Goal: Transaction & Acquisition: Purchase product/service

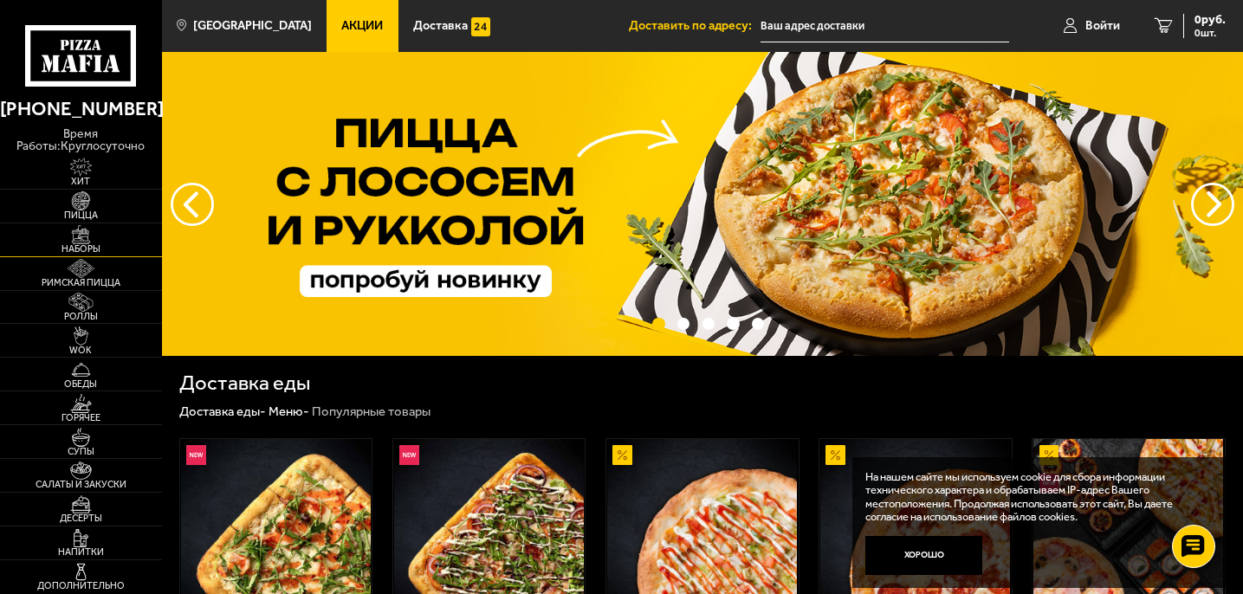
click at [92, 244] on span "Наборы" at bounding box center [81, 249] width 162 height 10
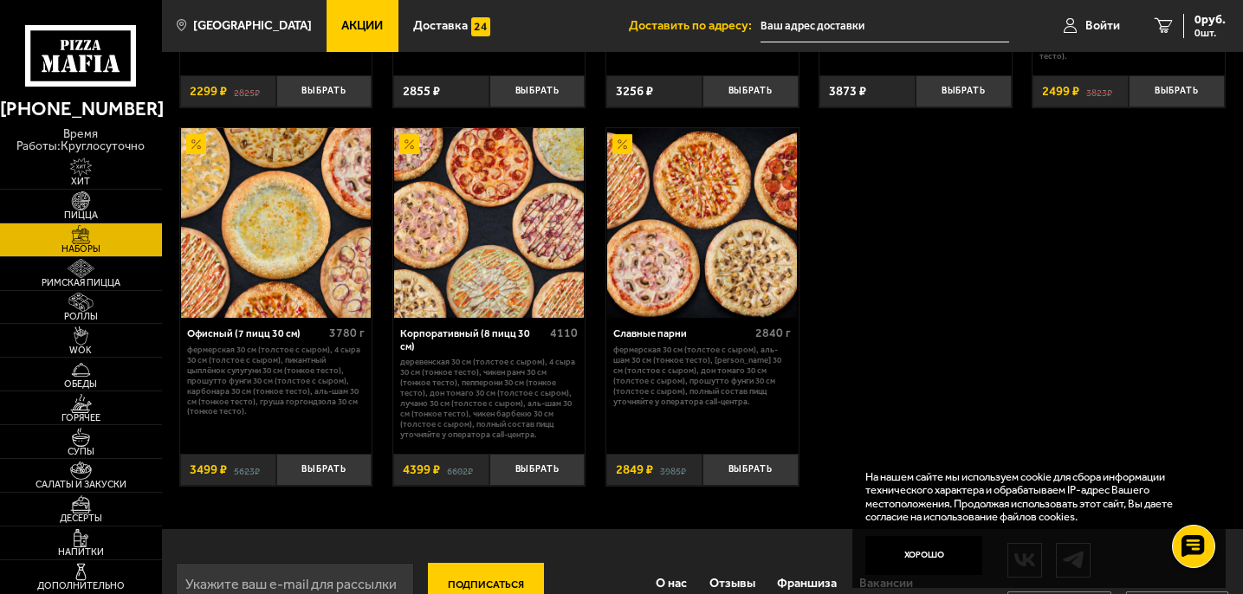
scroll to position [2085, 0]
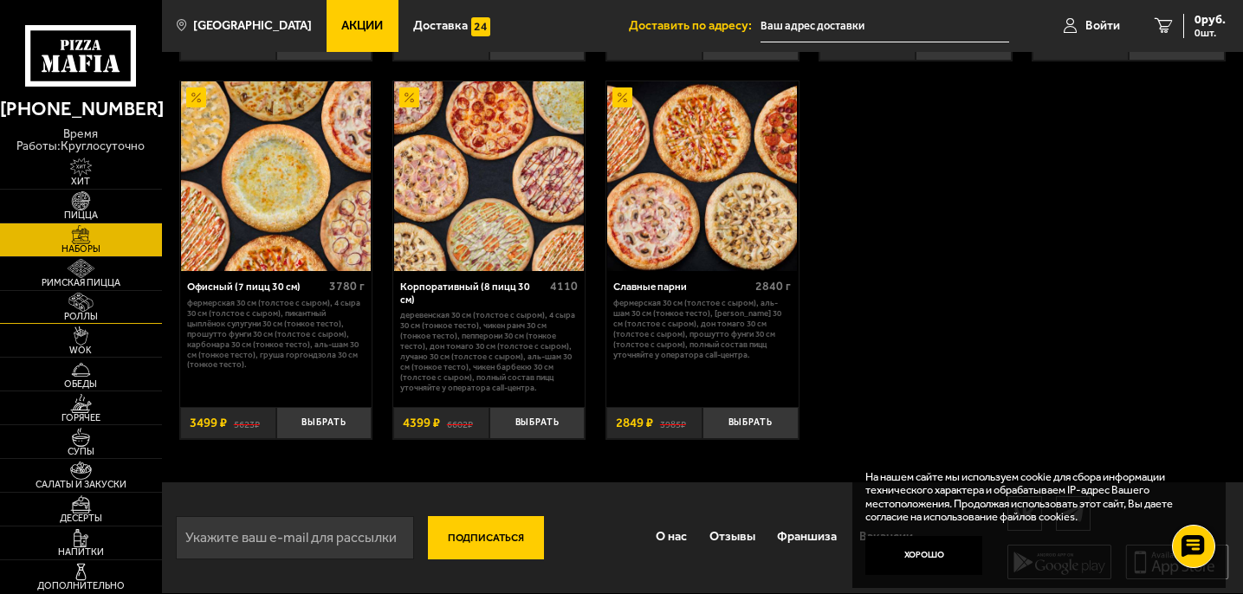
click at [95, 313] on span "Роллы" at bounding box center [81, 317] width 162 height 10
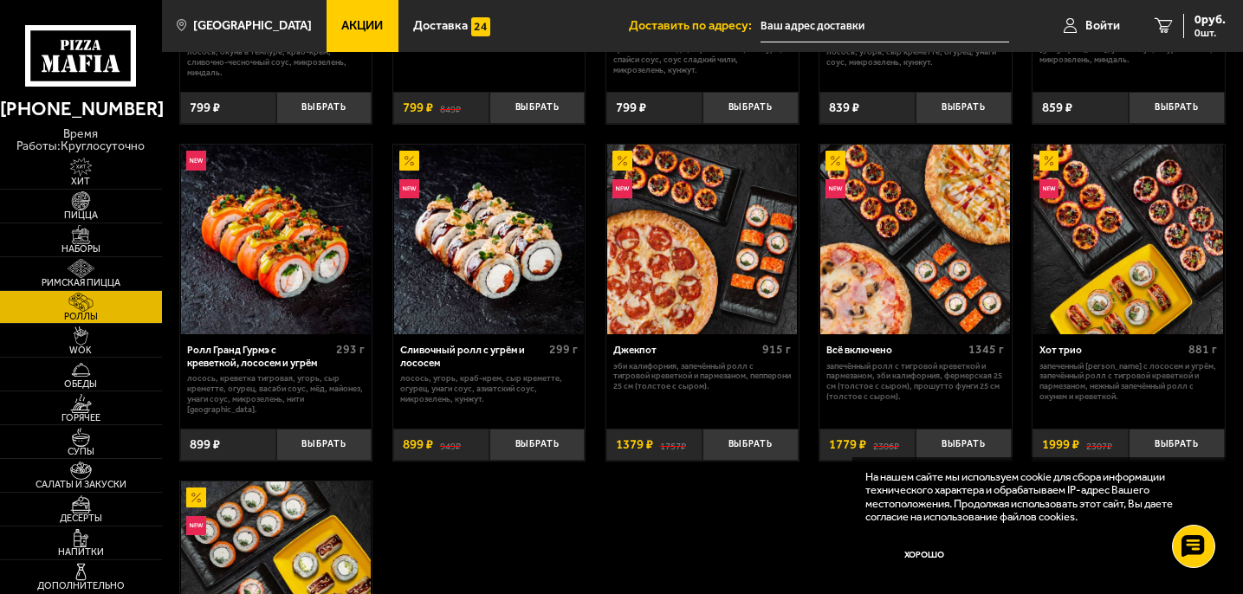
scroll to position [671, 0]
click at [363, 362] on div "Ролл Гранд Гурмэ с креветкой, лососем и угрём 293 г" at bounding box center [276, 359] width 178 height 29
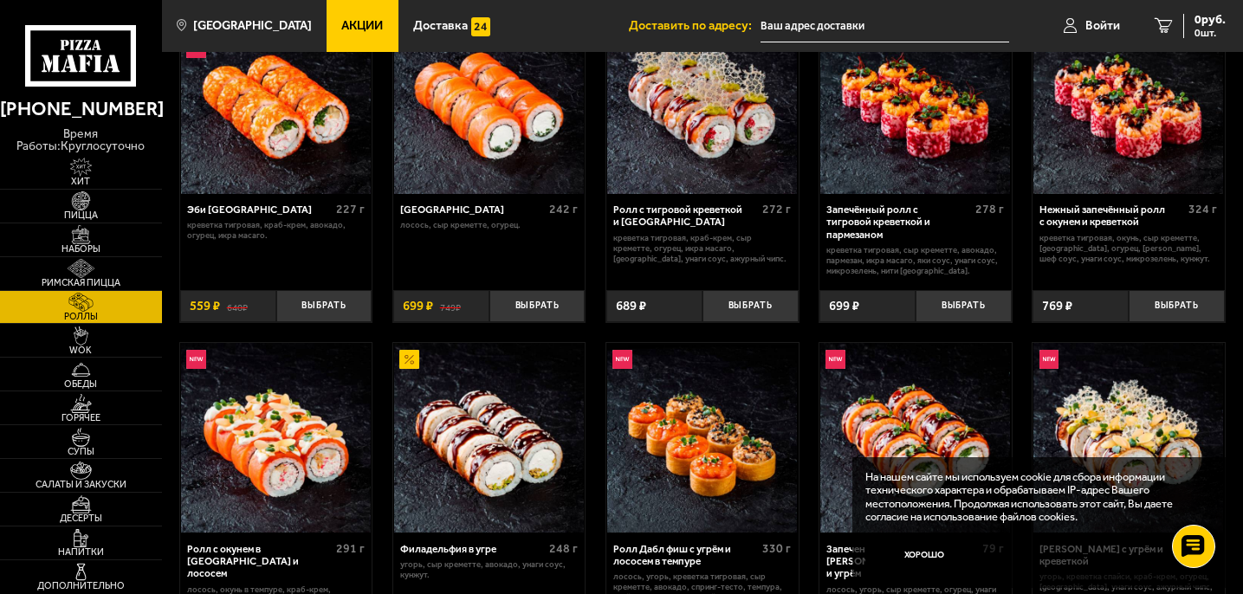
scroll to position [0, 0]
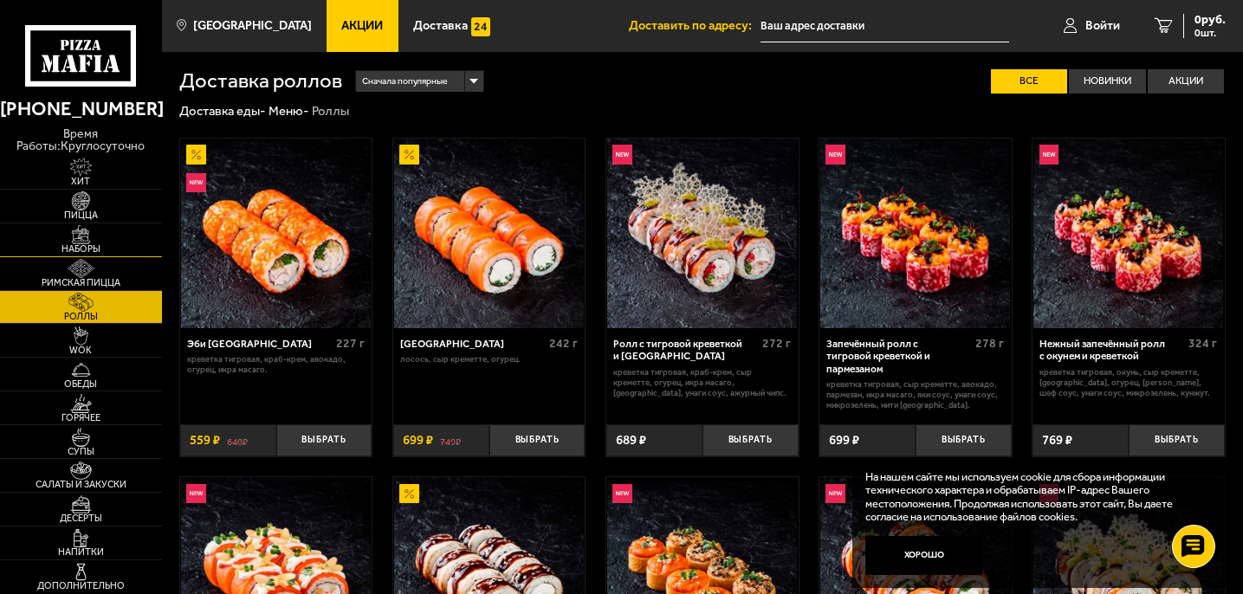
click at [93, 235] on img at bounding box center [80, 234] width 49 height 19
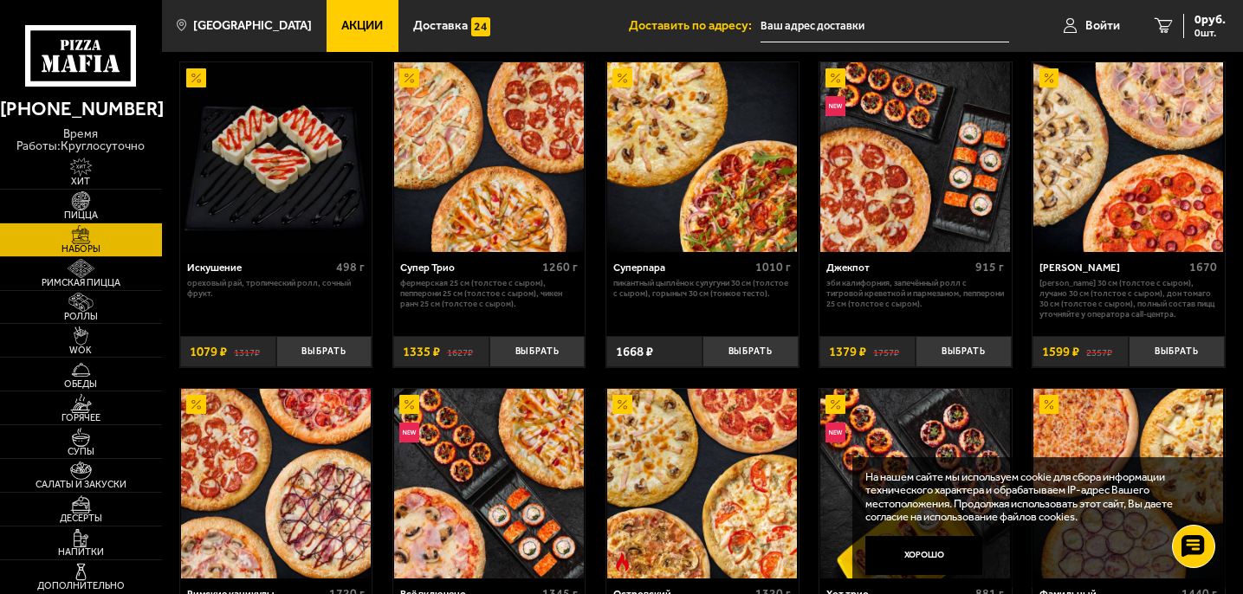
scroll to position [723, 0]
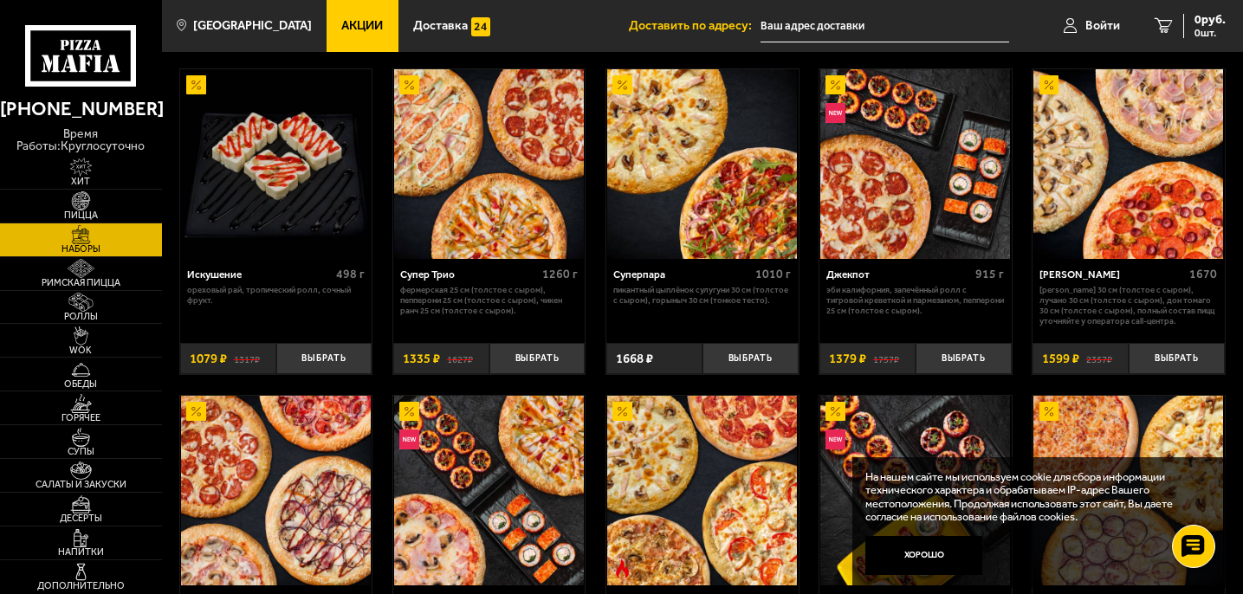
click at [948, 171] on img at bounding box center [915, 164] width 190 height 190
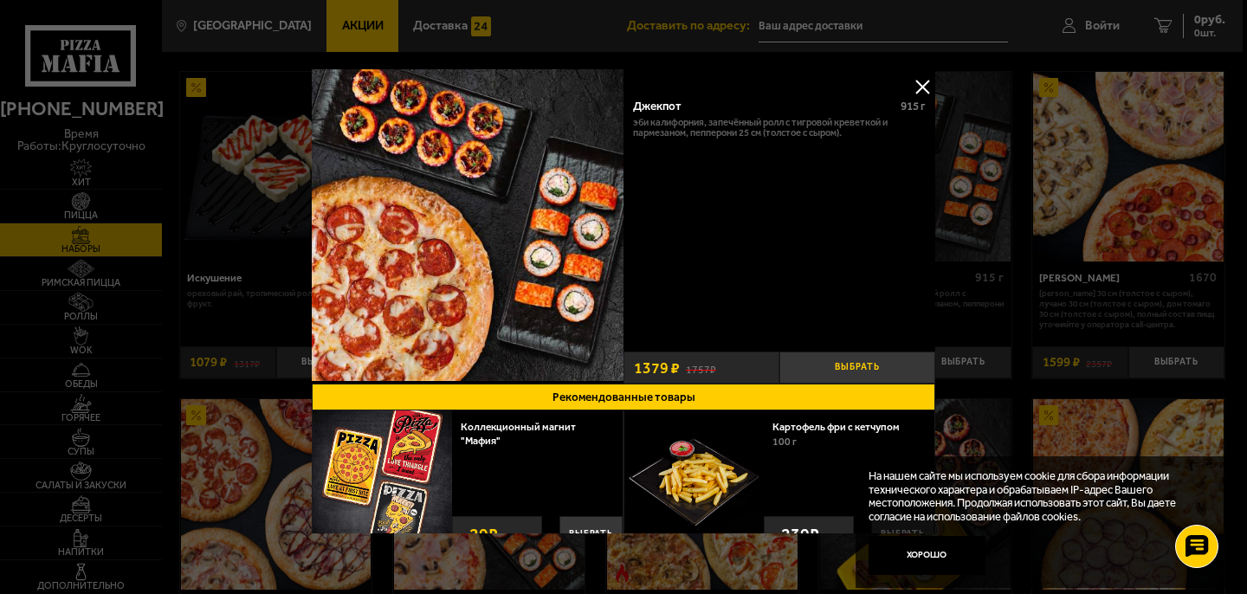
click at [805, 352] on button "Выбрать" at bounding box center [857, 368] width 156 height 32
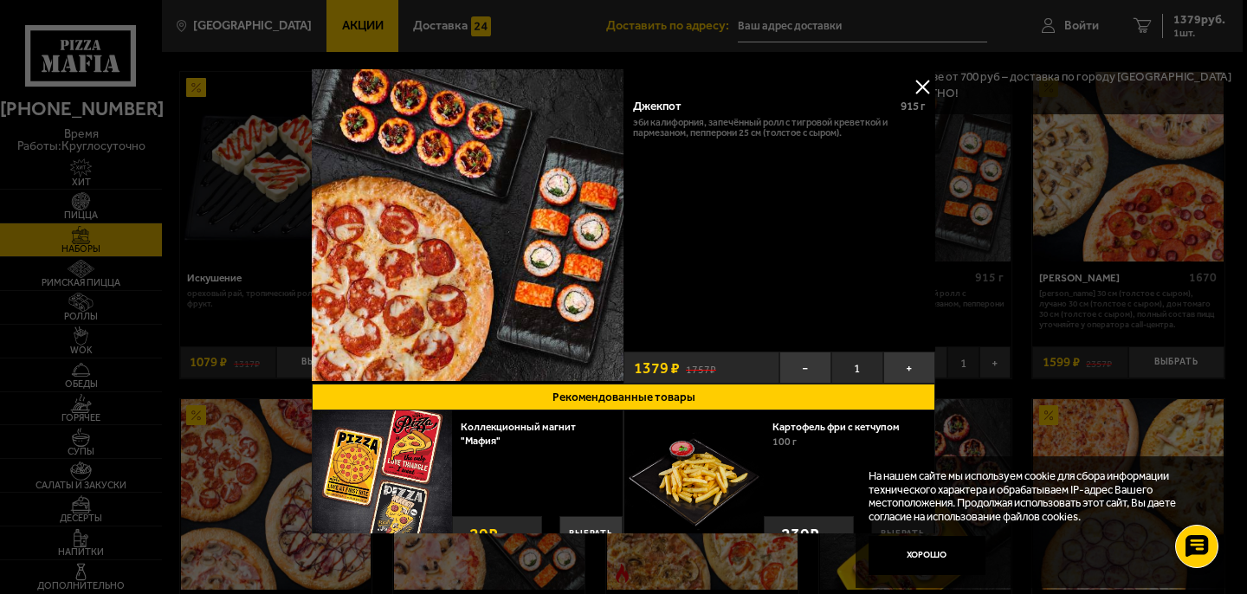
click at [912, 78] on button at bounding box center [922, 87] width 26 height 26
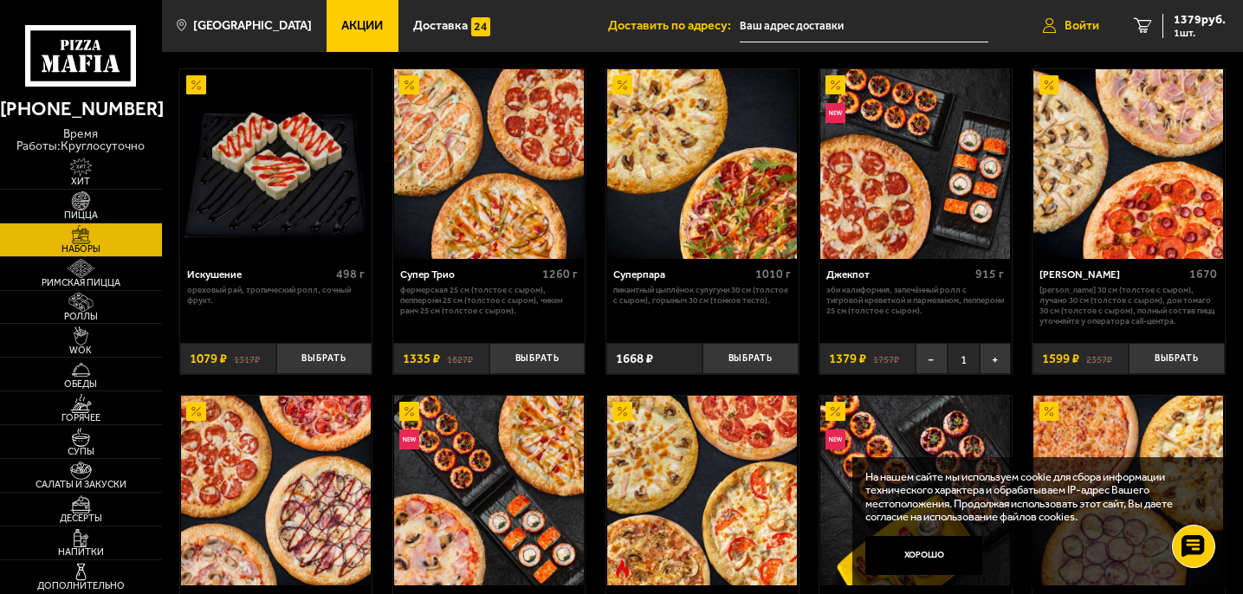
click at [1068, 23] on span "Войти" at bounding box center [1081, 26] width 35 height 12
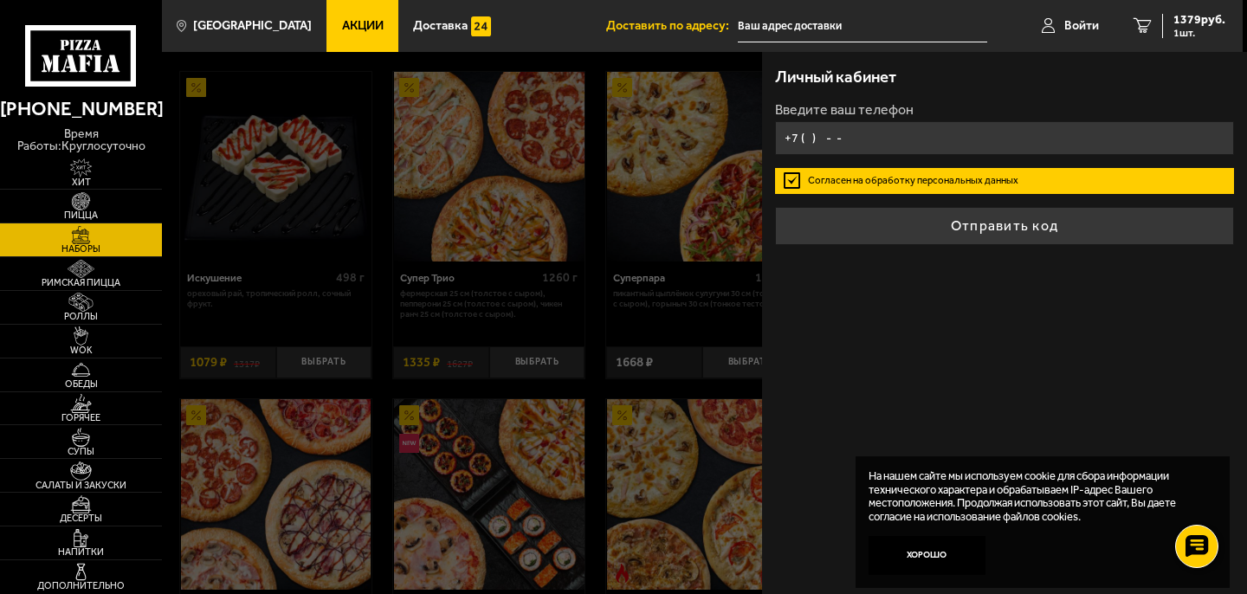
click at [907, 130] on input "+7 ( ) - -" at bounding box center [1004, 138] width 459 height 34
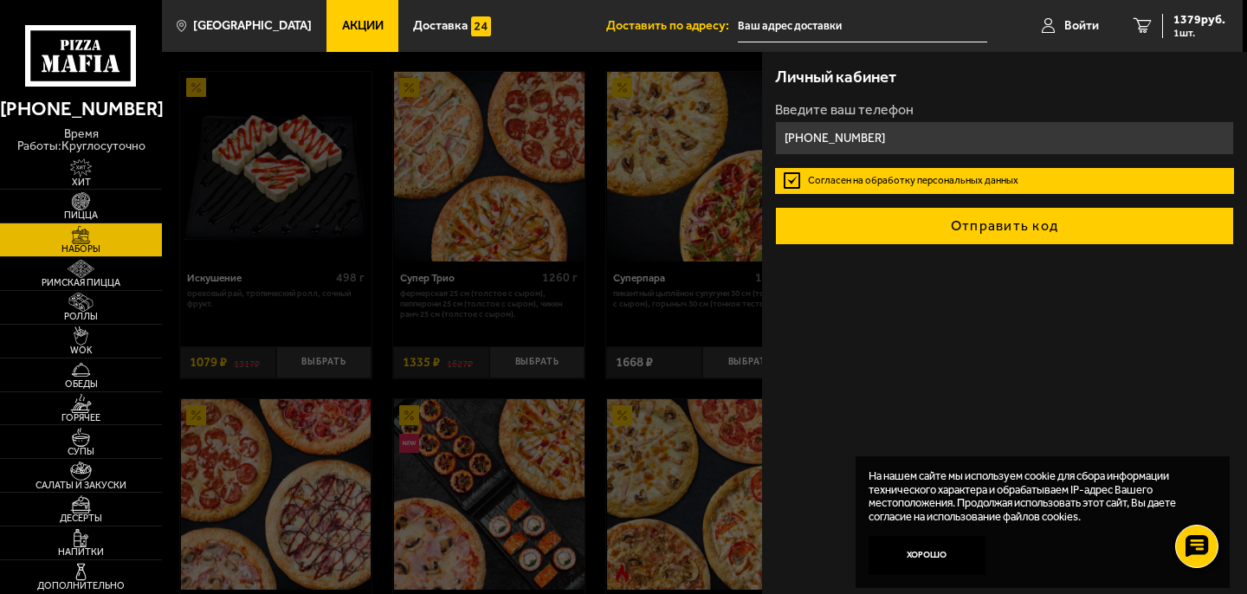
type input "[PHONE_NUMBER]"
click at [927, 227] on button "Отправить код" at bounding box center [1004, 226] width 459 height 38
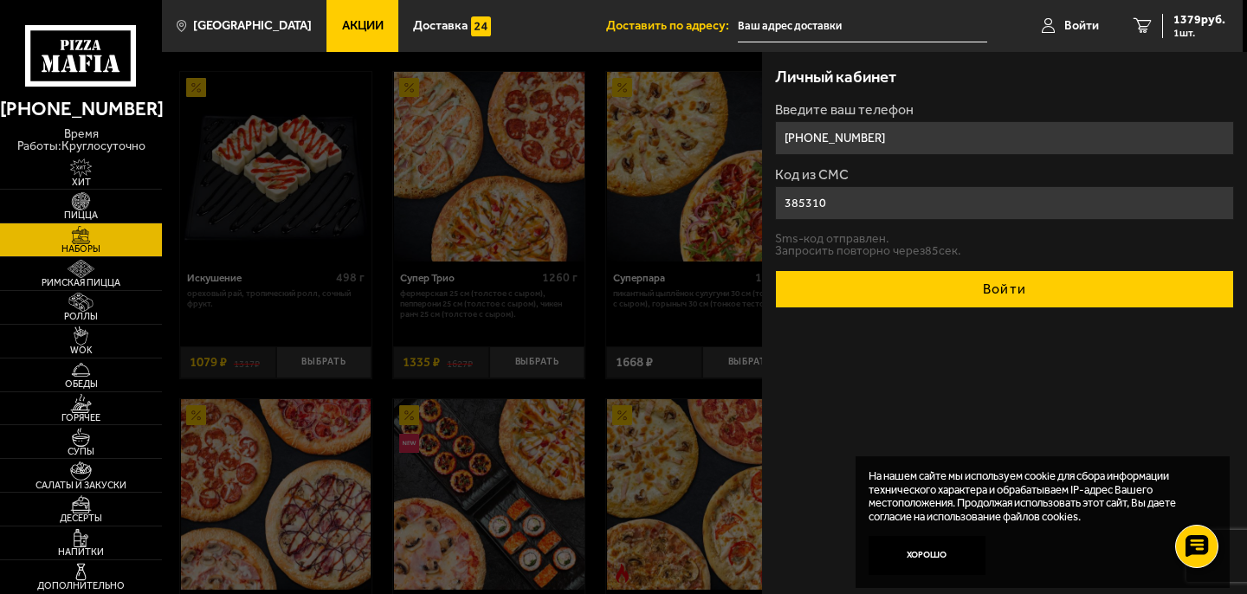
type input "385310"
click at [918, 298] on button "Войти" at bounding box center [1004, 289] width 459 height 38
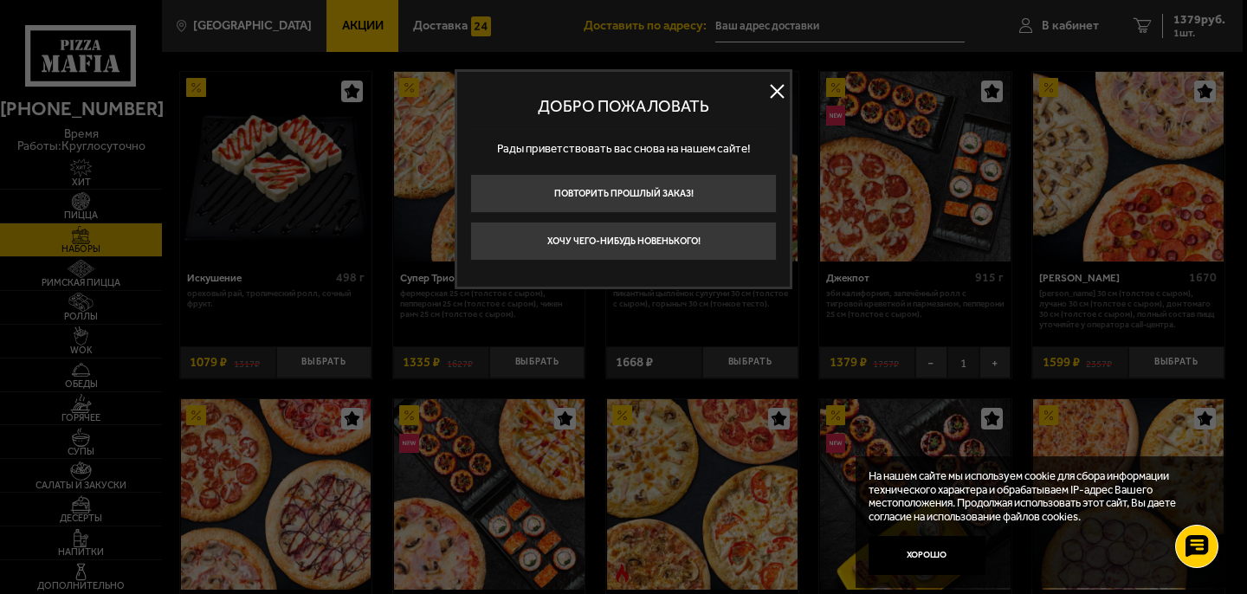
click at [778, 86] on button at bounding box center [777, 91] width 26 height 26
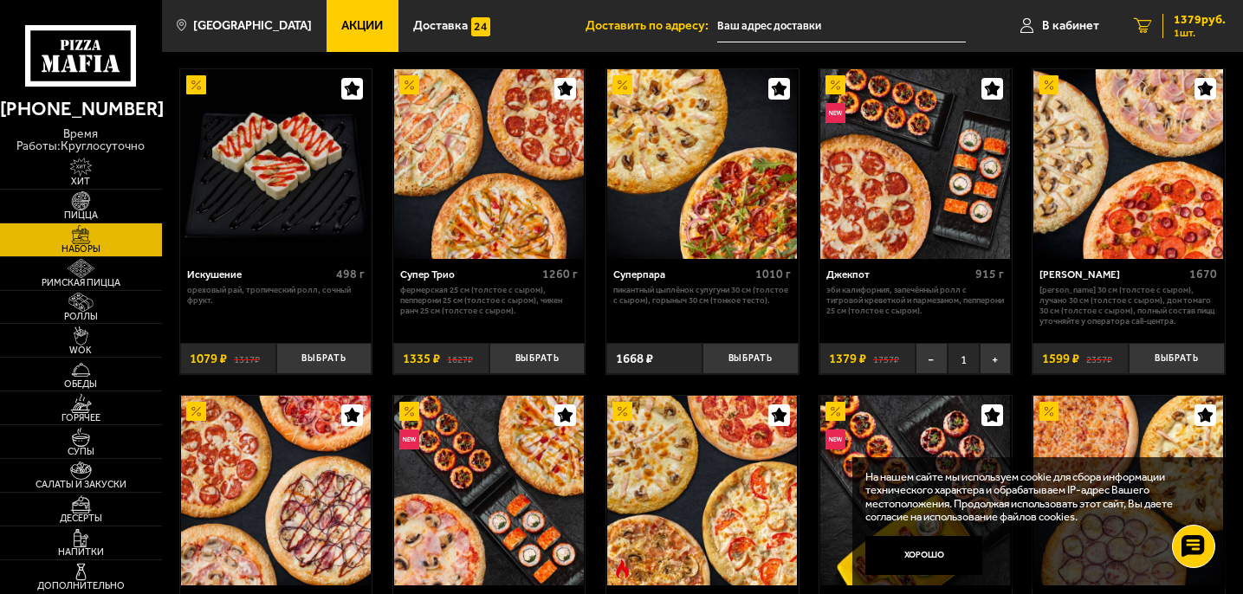
click at [1181, 14] on span "1379 руб." at bounding box center [1199, 20] width 52 height 12
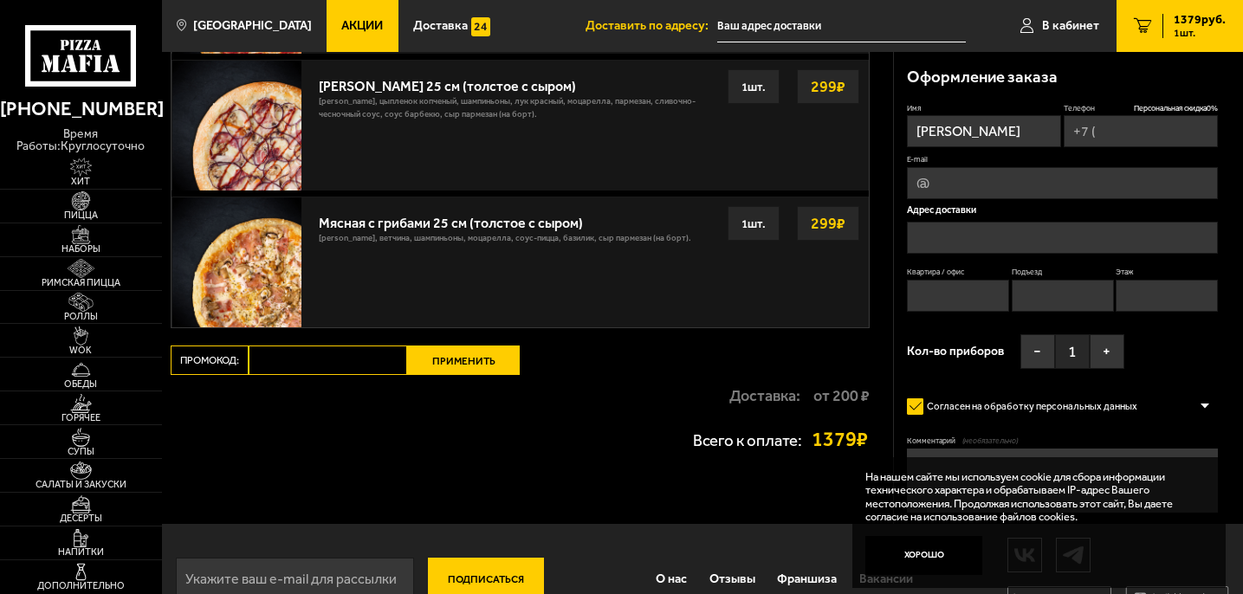
type input "[PHONE_NUMBER]"
type input "[STREET_ADDRESS][PERSON_NAME]"
type input "246"
type input "8"
type input "4"
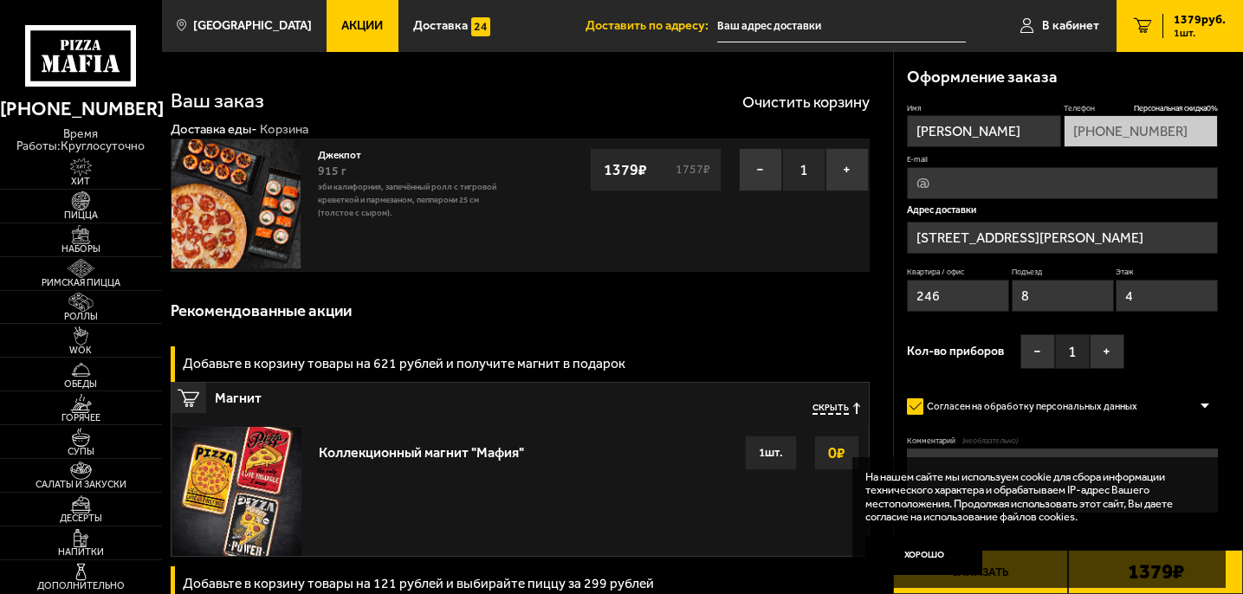
type input "[STREET_ADDRESS][PERSON_NAME]"
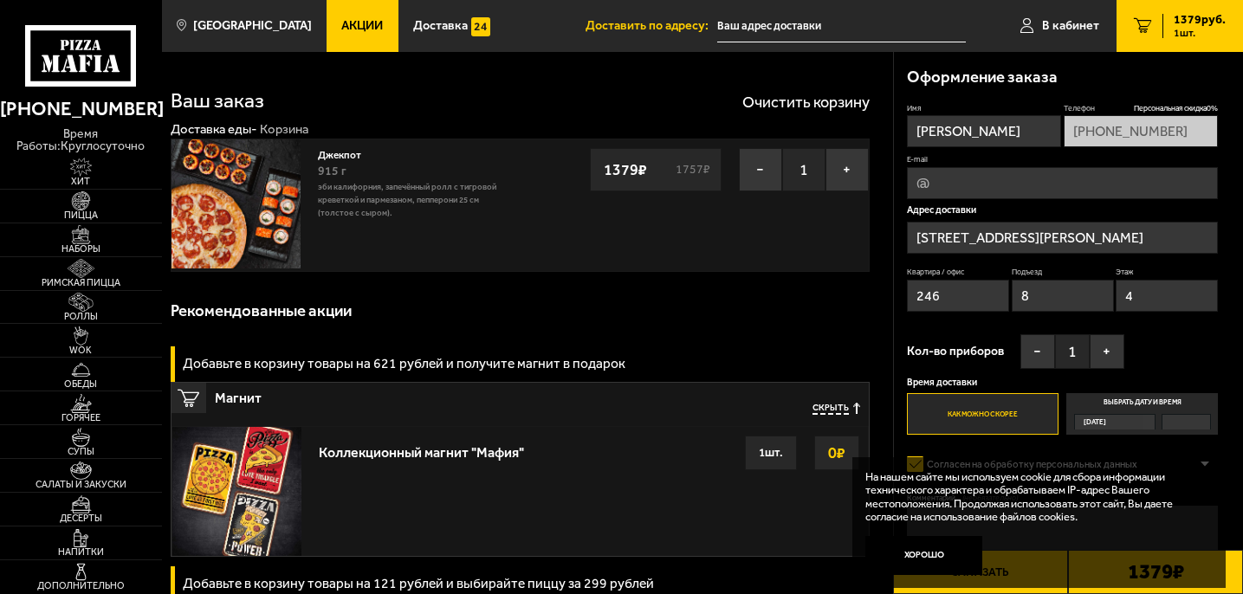
click at [952, 180] on input "E-mail" at bounding box center [1062, 183] width 311 height 32
click at [944, 326] on div "Имя [PERSON_NAME] Телефон Персональная скидка 0 % [PHONE_NUMBER] E-mail Адрес д…" at bounding box center [1062, 269] width 311 height 333
click at [1092, 351] on button "+" at bounding box center [1106, 351] width 35 height 35
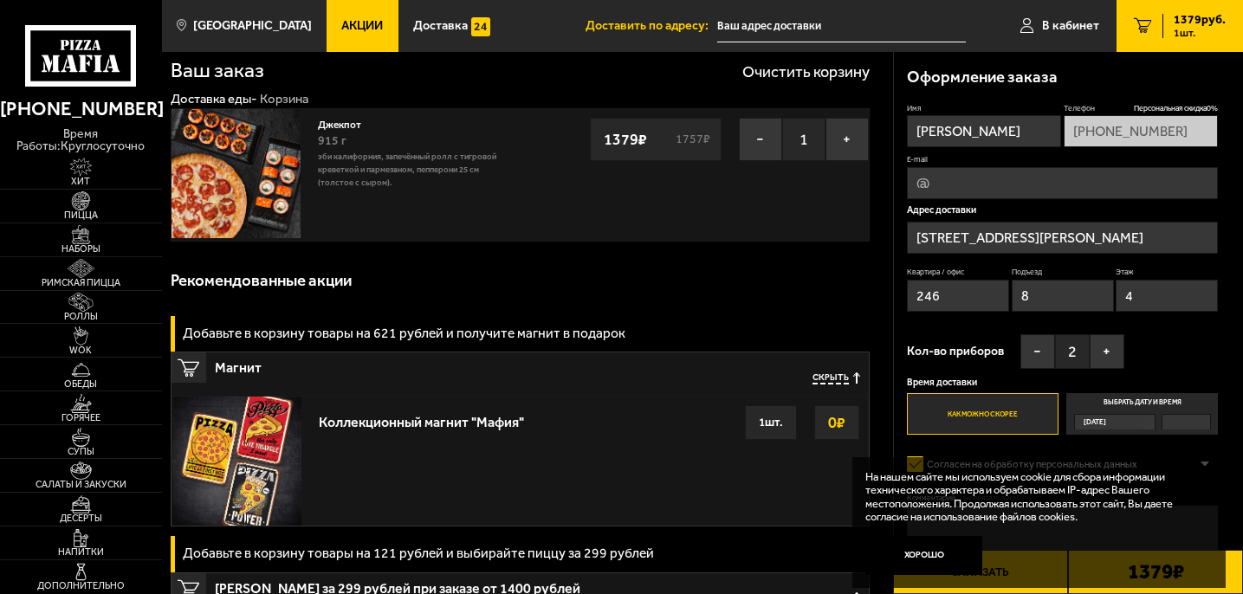
scroll to position [25, 0]
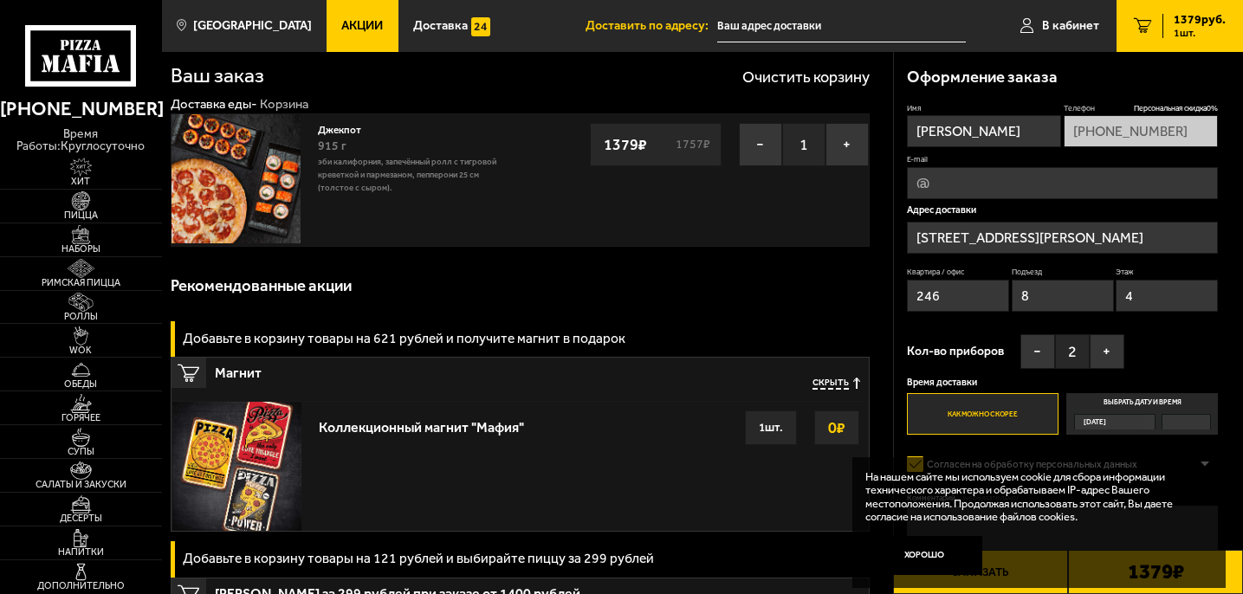
click at [254, 150] on img at bounding box center [235, 178] width 129 height 129
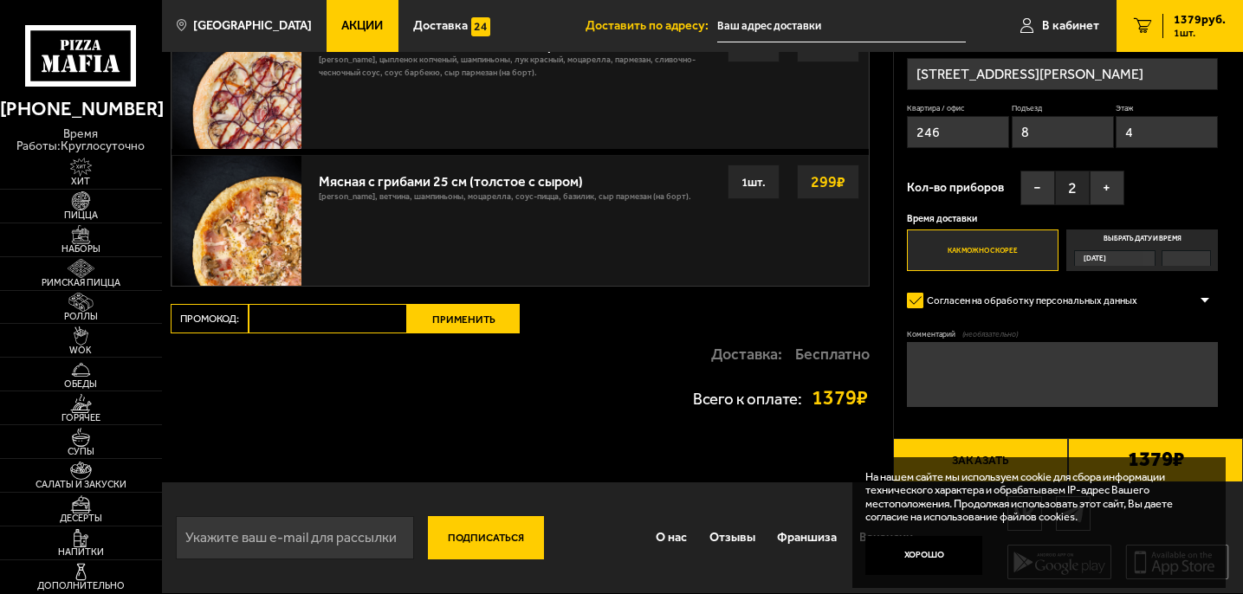
scroll to position [765, 0]
click at [948, 552] on button "Хорошо" at bounding box center [923, 555] width 117 height 39
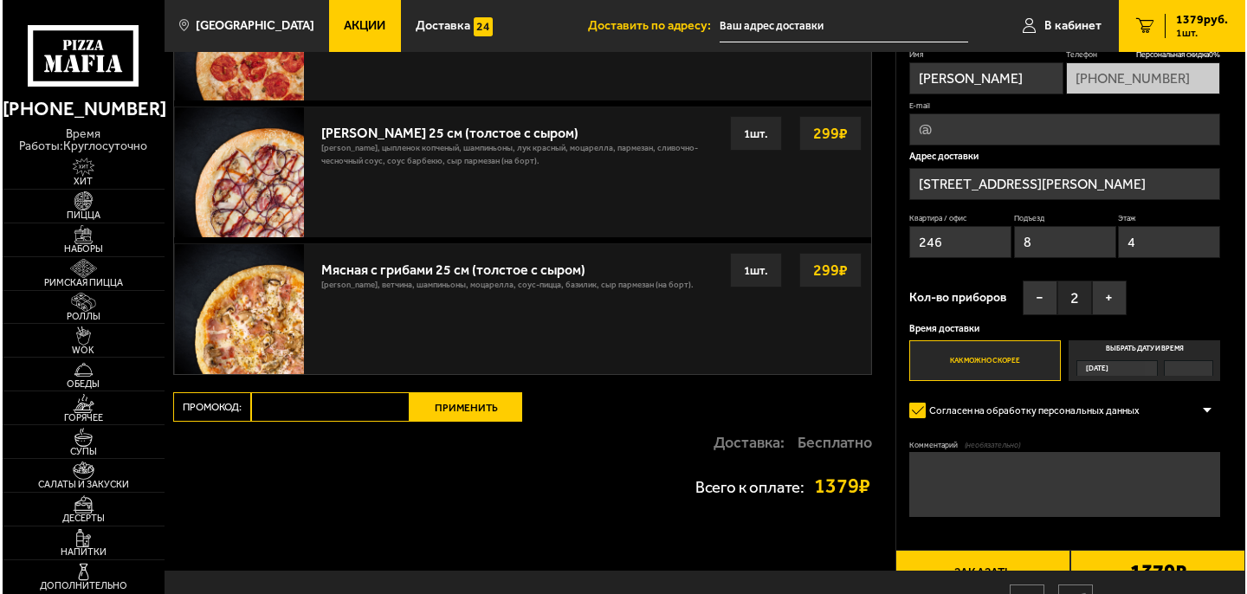
scroll to position [675, 0]
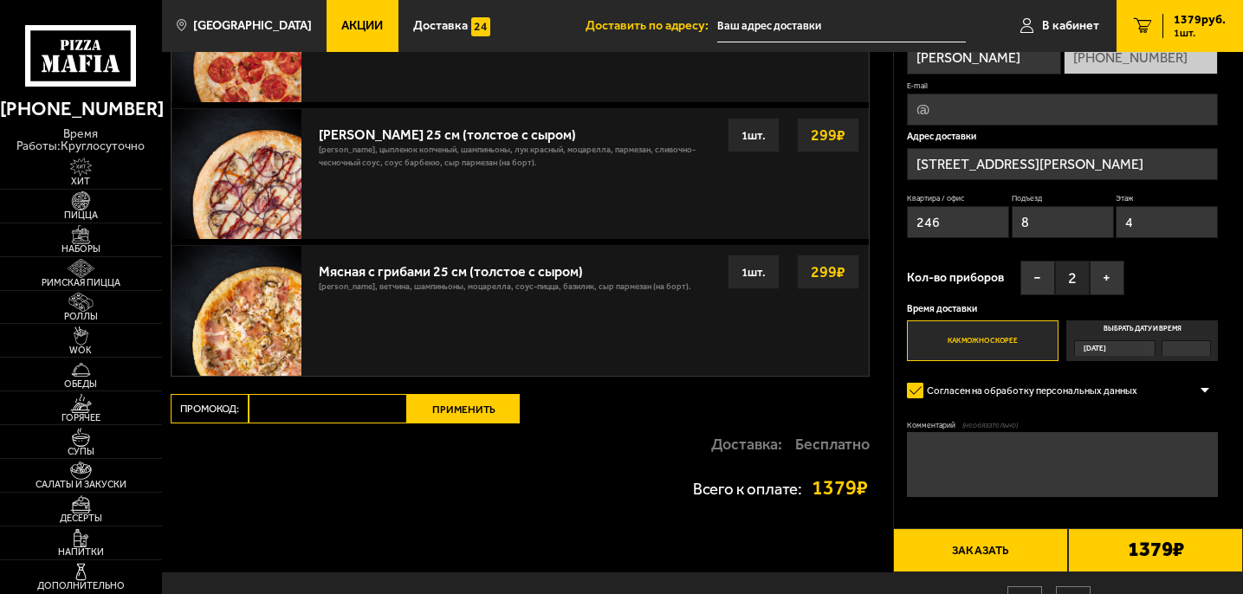
click at [983, 552] on button "Заказать" at bounding box center [980, 550] width 175 height 44
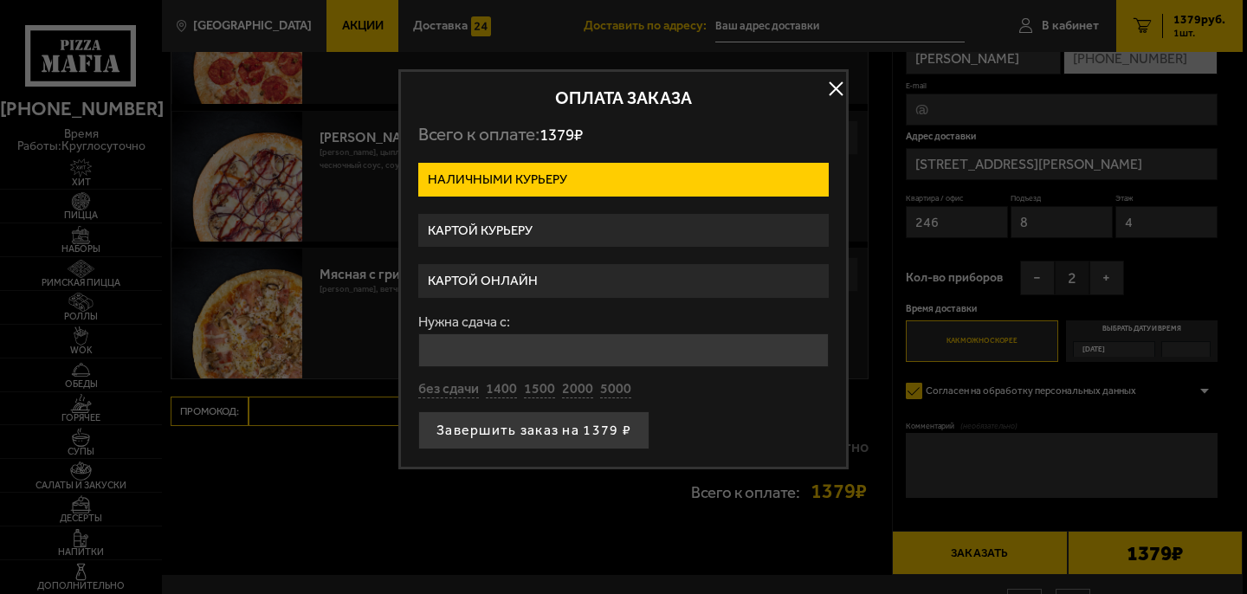
click at [688, 233] on label "Картой курьеру" at bounding box center [623, 231] width 410 height 34
click at [0, 0] on input "Картой курьеру" at bounding box center [0, 0] width 0 height 0
